Goal: Task Accomplishment & Management: Manage account settings

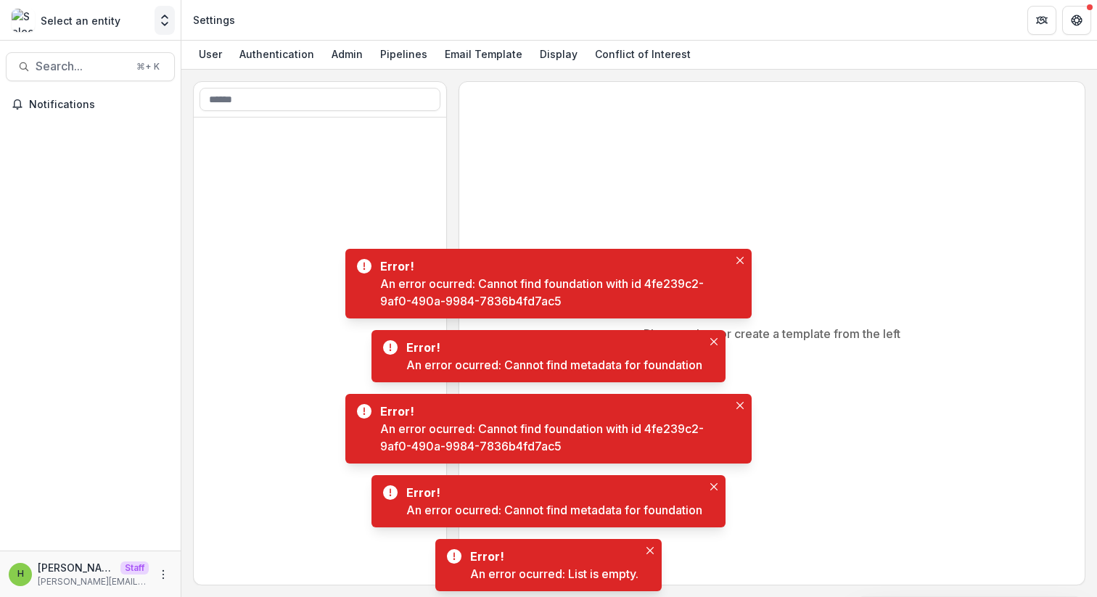
click at [159, 18] on icon "Open entity switcher" at bounding box center [164, 20] width 15 height 15
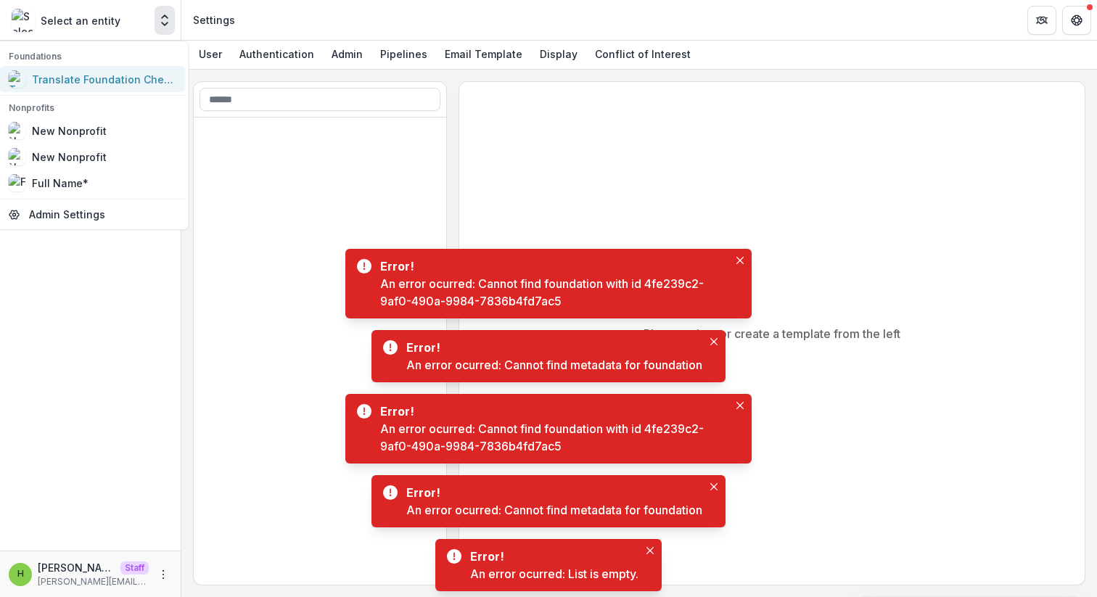
click at [128, 80] on div "Translate Foundation Checks" at bounding box center [104, 79] width 145 height 15
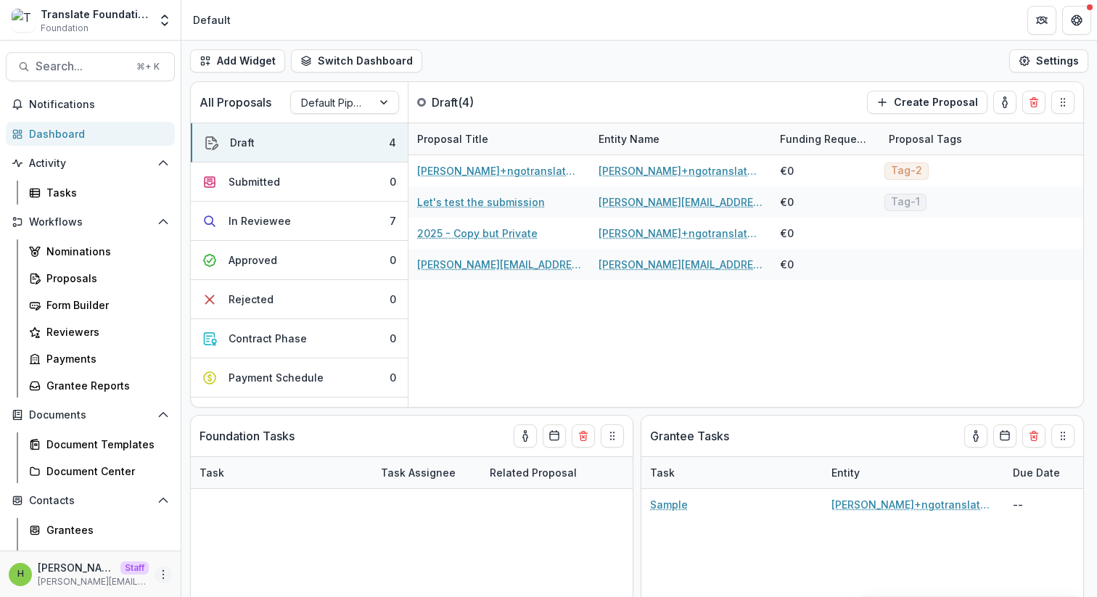
click at [157, 573] on icon "More" at bounding box center [163, 575] width 12 height 12
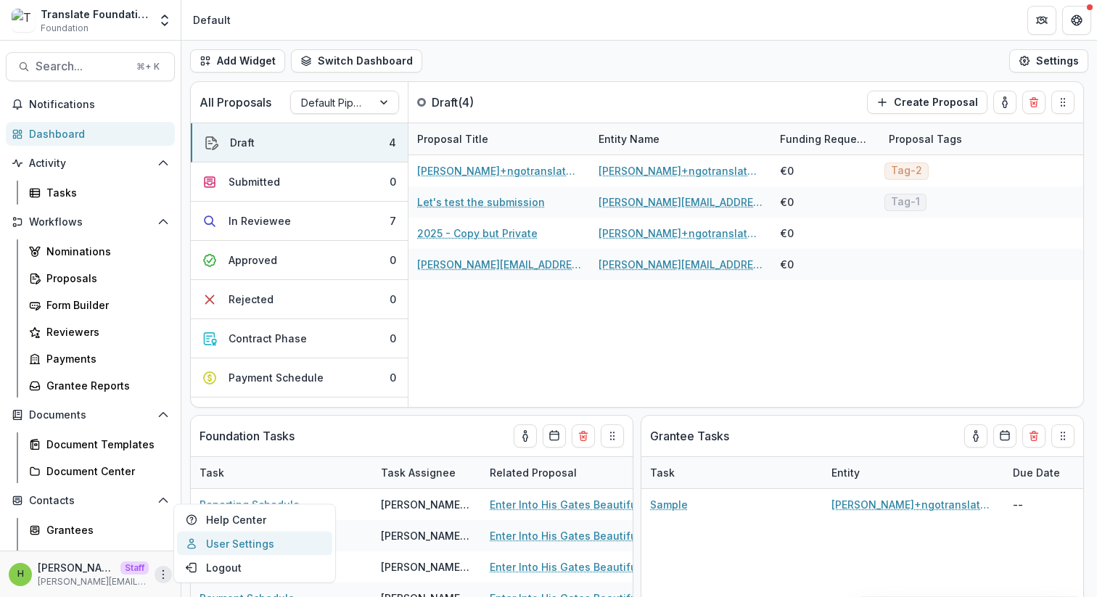
click at [257, 536] on link "User Settings" at bounding box center [254, 544] width 155 height 24
